Goal: Contribute content

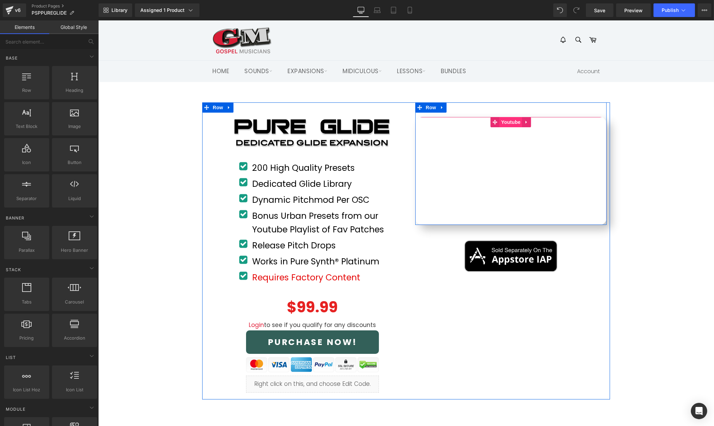
click at [511, 124] on span "Youtube" at bounding box center [511, 122] width 23 height 10
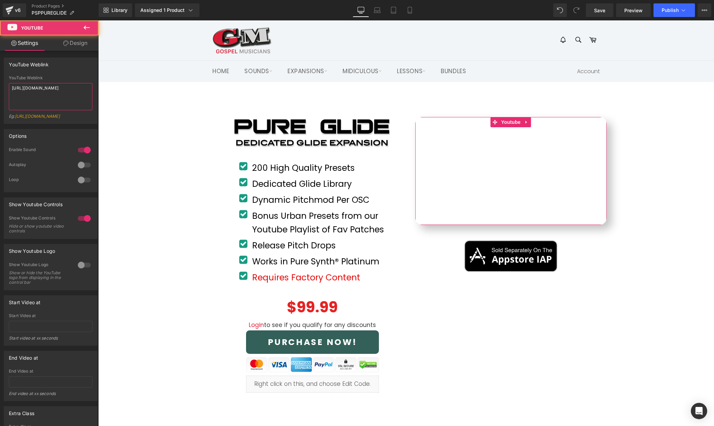
click at [55, 90] on textarea "[URL][DOMAIN_NAME]" at bounding box center [51, 96] width 84 height 27
click at [55, 89] on textarea "[URL][DOMAIN_NAME]" at bounding box center [51, 96] width 84 height 27
paste textarea "WkCAEuof0DQ"
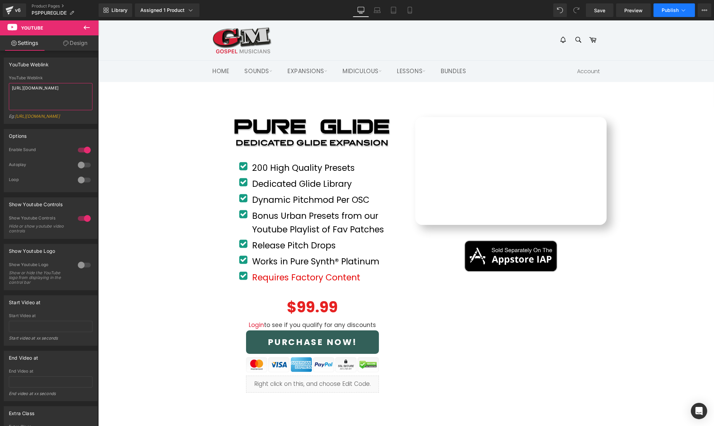
type textarea "[URL][DOMAIN_NAME]"
click at [669, 10] on span "Publish" at bounding box center [670, 9] width 17 height 5
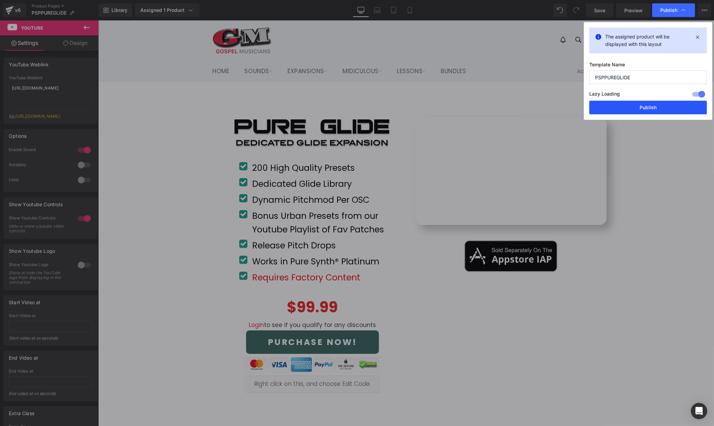
click at [658, 110] on button "Publish" at bounding box center [649, 108] width 118 height 14
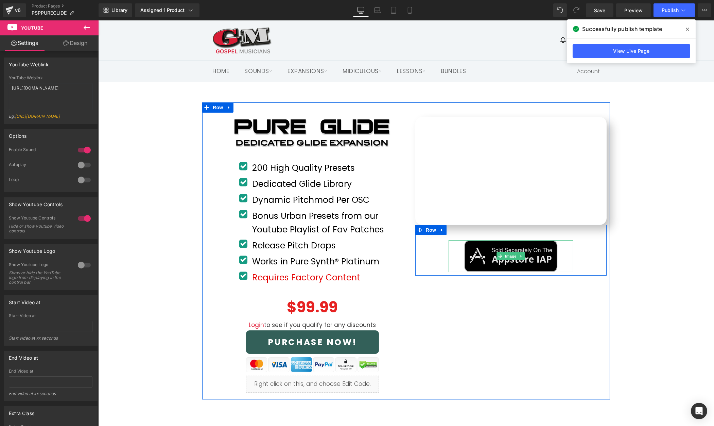
click at [525, 258] on img at bounding box center [511, 256] width 94 height 32
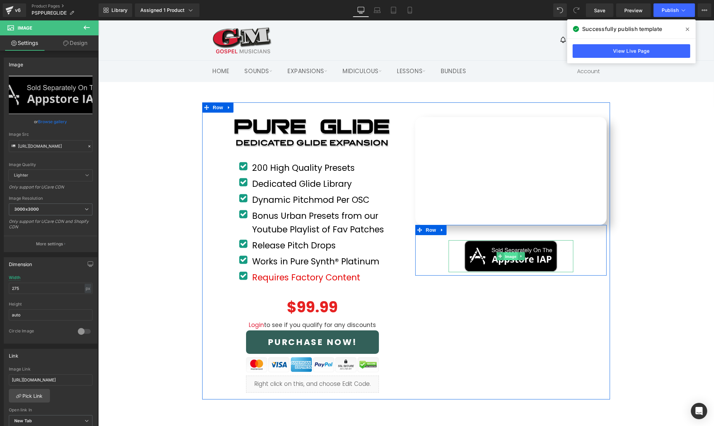
click at [509, 255] on span "Image" at bounding box center [511, 256] width 14 height 8
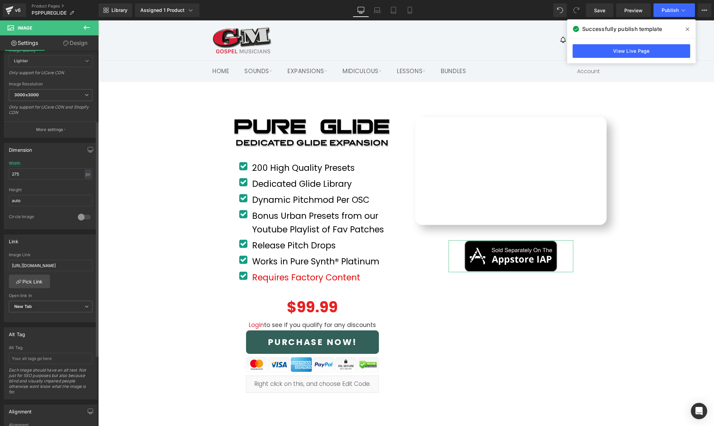
scroll to position [116, 0]
click at [66, 262] on input "[URL][DOMAIN_NAME]" at bounding box center [51, 263] width 84 height 11
click at [11, 10] on icon at bounding box center [9, 10] width 8 height 17
